Goal: Find specific page/section: Find specific page/section

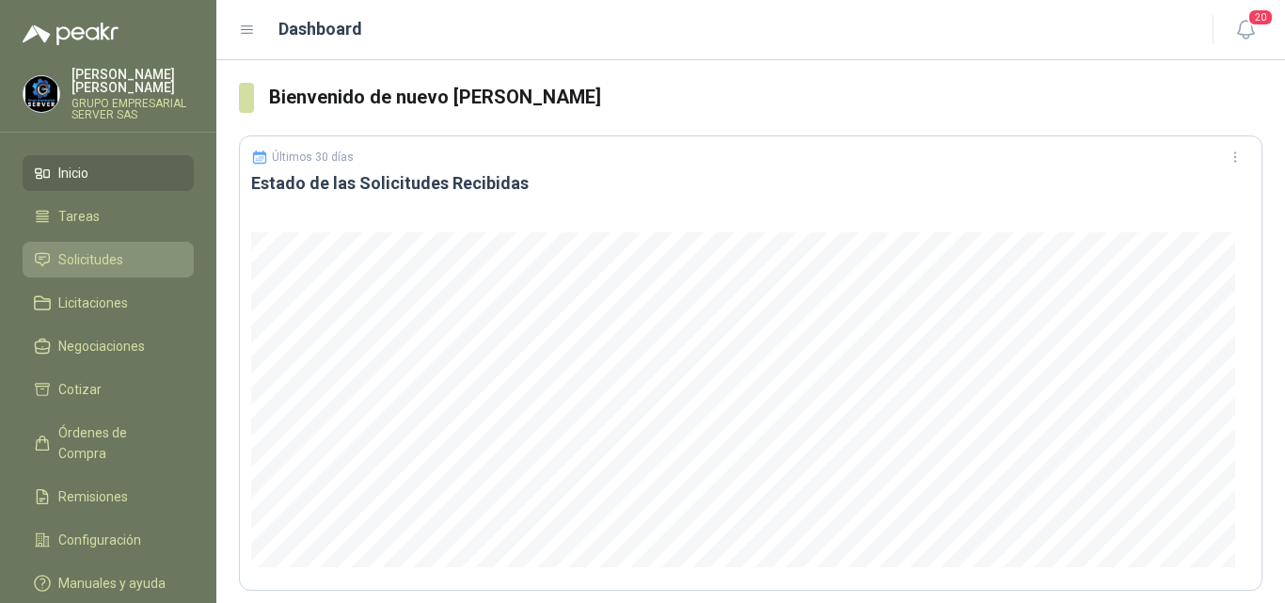
click at [99, 250] on span "Solicitudes" at bounding box center [90, 259] width 65 height 21
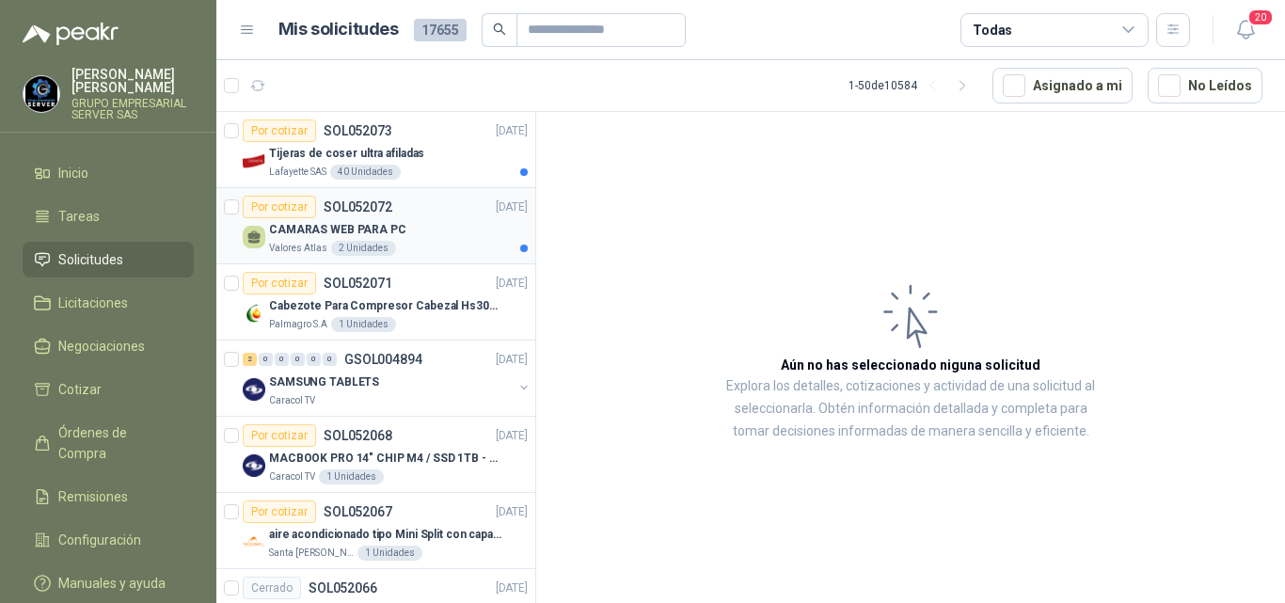
click at [317, 221] on p "CAMARAS WEB PARA PC" at bounding box center [337, 230] width 137 height 18
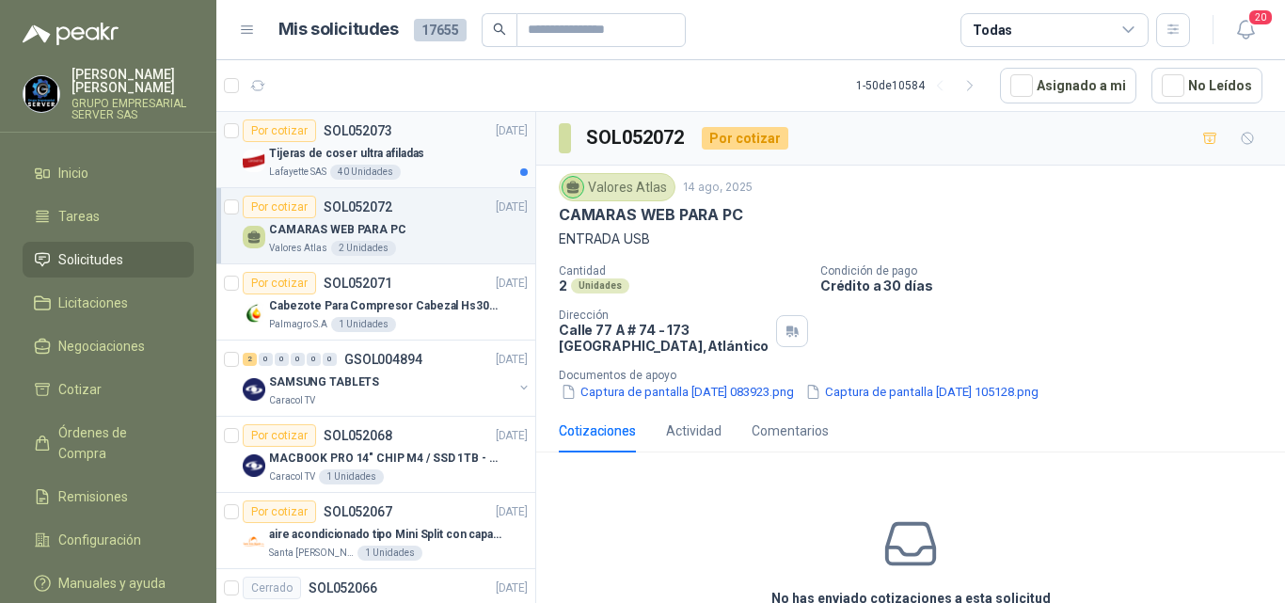
click at [341, 153] on p "Tijeras de coser ultra afiladas" at bounding box center [346, 154] width 155 height 18
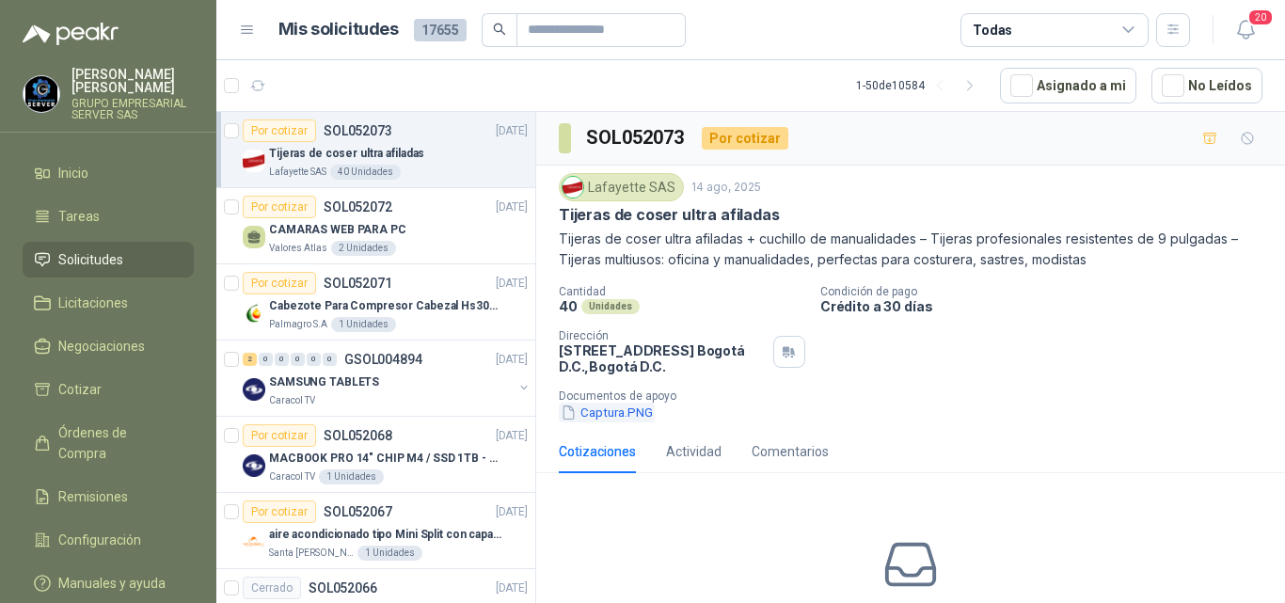
click at [640, 408] on button "Captura.PNG" at bounding box center [607, 413] width 96 height 20
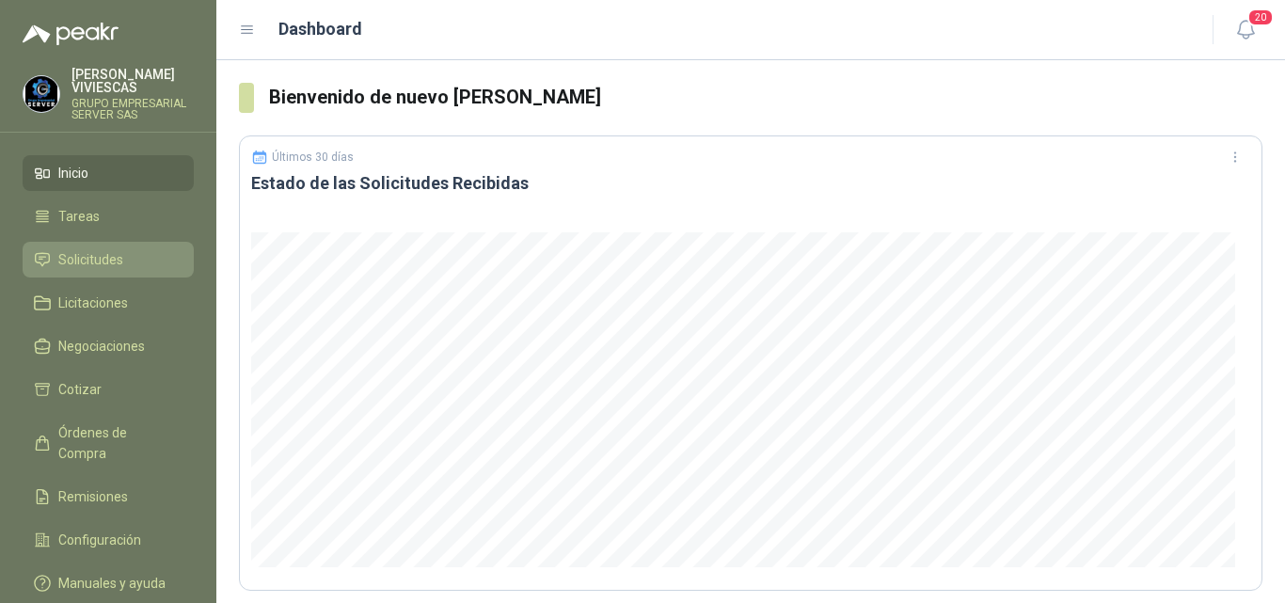
click at [86, 258] on span "Solicitudes" at bounding box center [90, 259] width 65 height 21
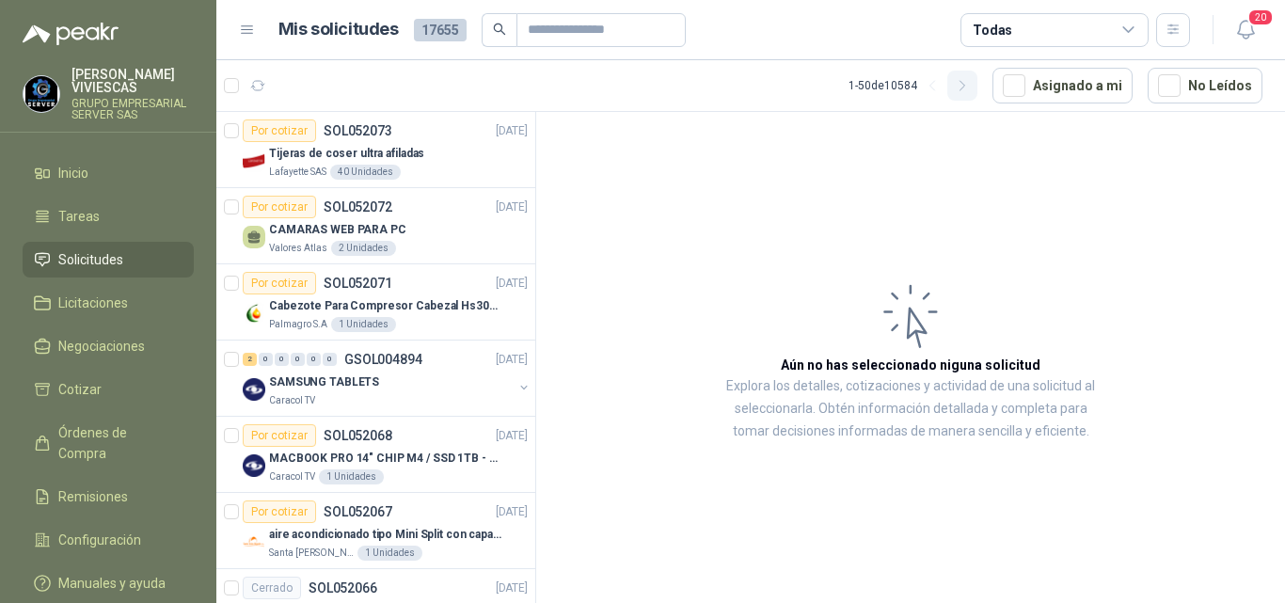
click at [966, 85] on icon "button" at bounding box center [963, 86] width 16 height 16
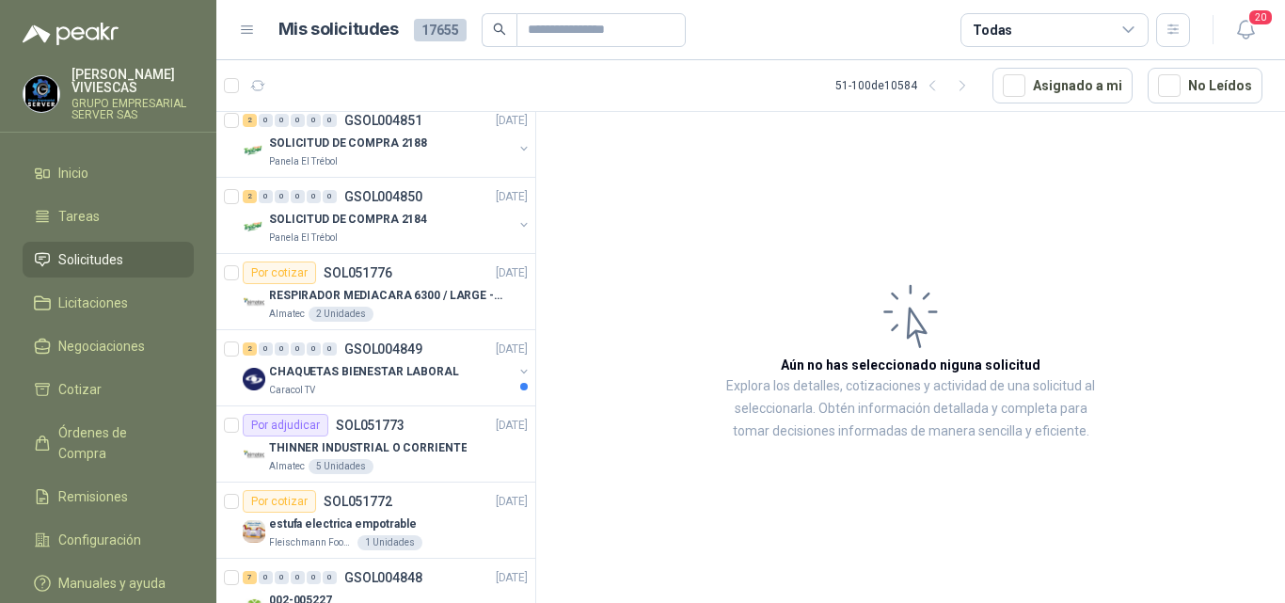
scroll to position [1693, 0]
